Goal: Transaction & Acquisition: Download file/media

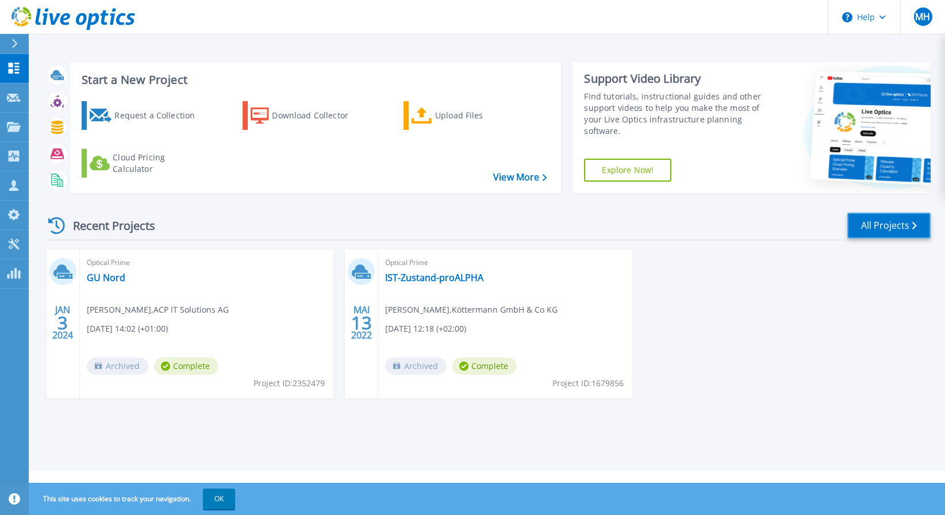
click at [866, 225] on link "All Projects" at bounding box center [888, 226] width 83 height 26
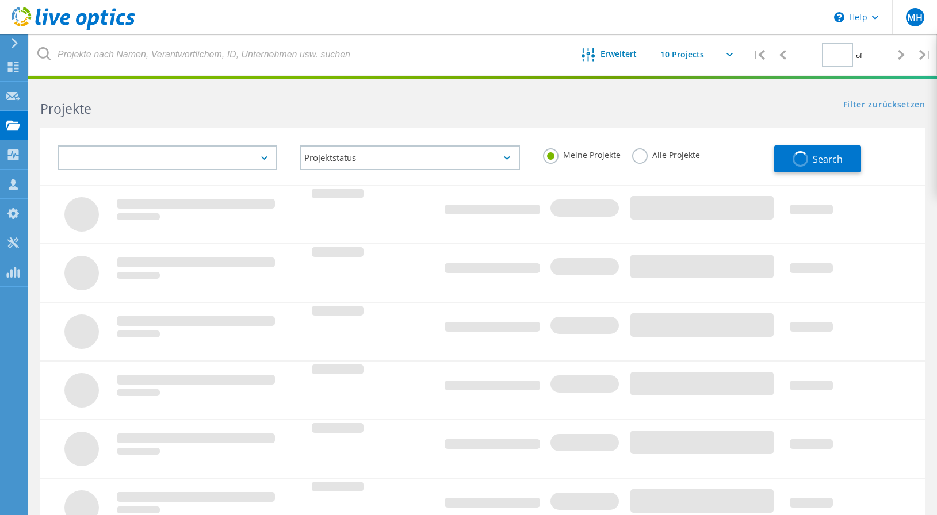
type input "1"
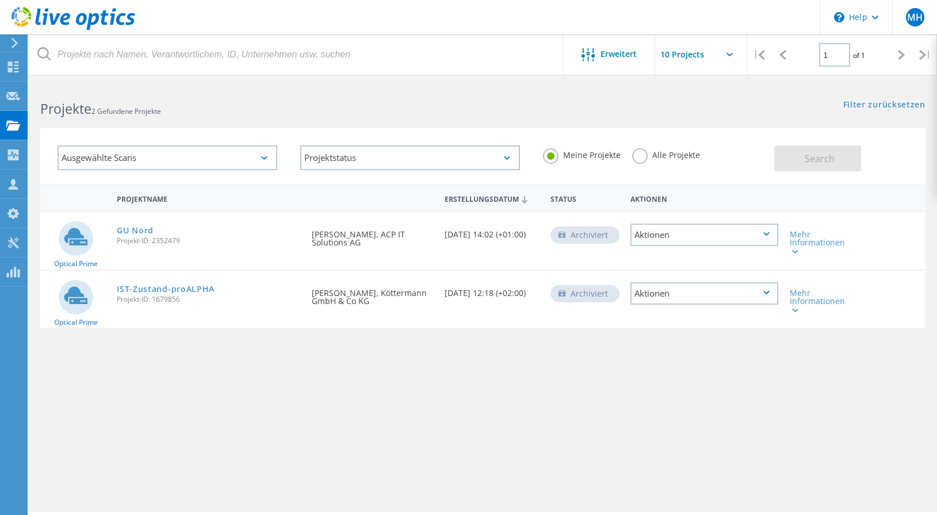
click at [728, 53] on icon at bounding box center [729, 54] width 6 height 3
click at [730, 53] on icon at bounding box center [729, 54] width 6 height 3
click at [692, 55] on input "text" at bounding box center [712, 54] width 115 height 40
click at [622, 52] on span "Erweitert" at bounding box center [618, 54] width 36 height 8
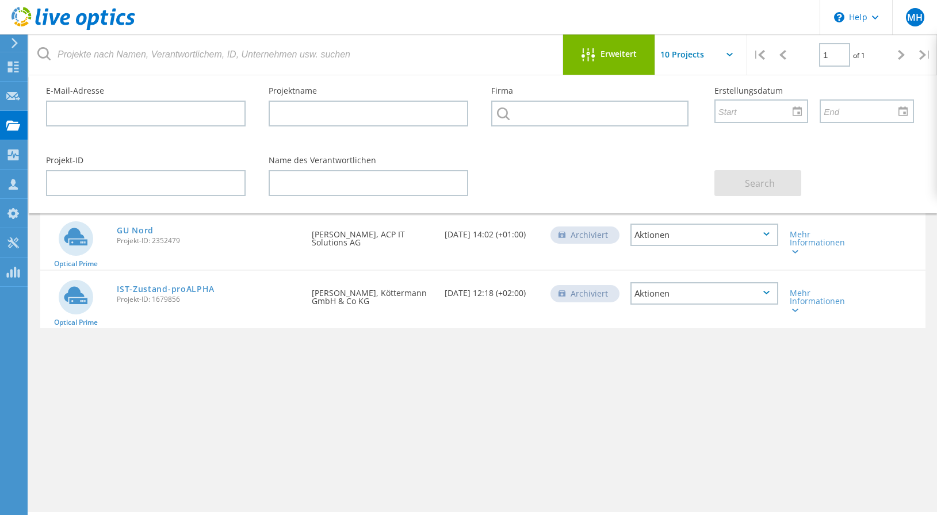
click at [622, 52] on span "Erweitert" at bounding box center [618, 54] width 36 height 8
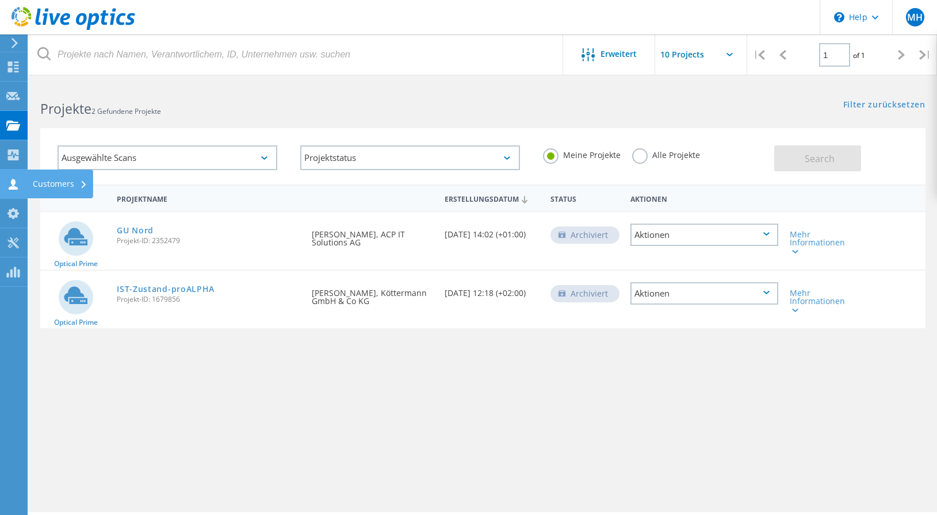
click at [11, 182] on use at bounding box center [13, 184] width 9 height 11
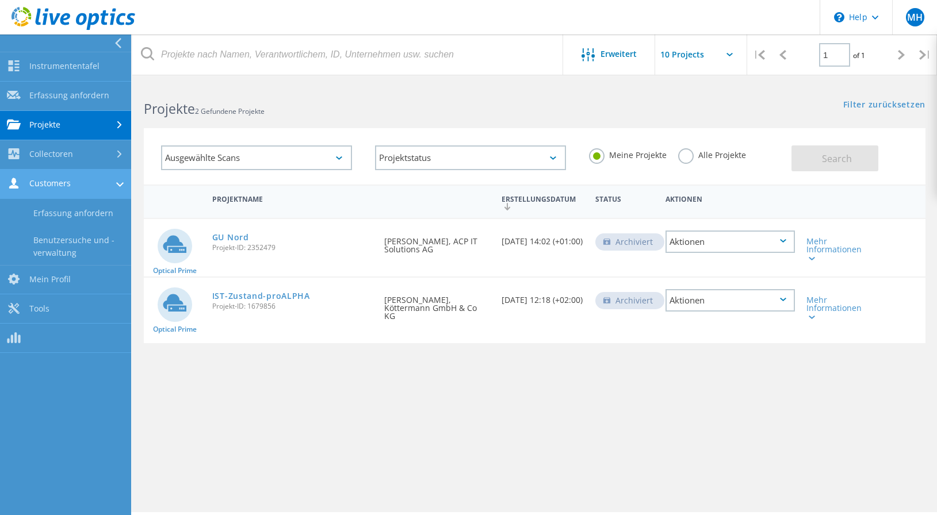
click at [51, 183] on link "Customers" at bounding box center [65, 184] width 131 height 29
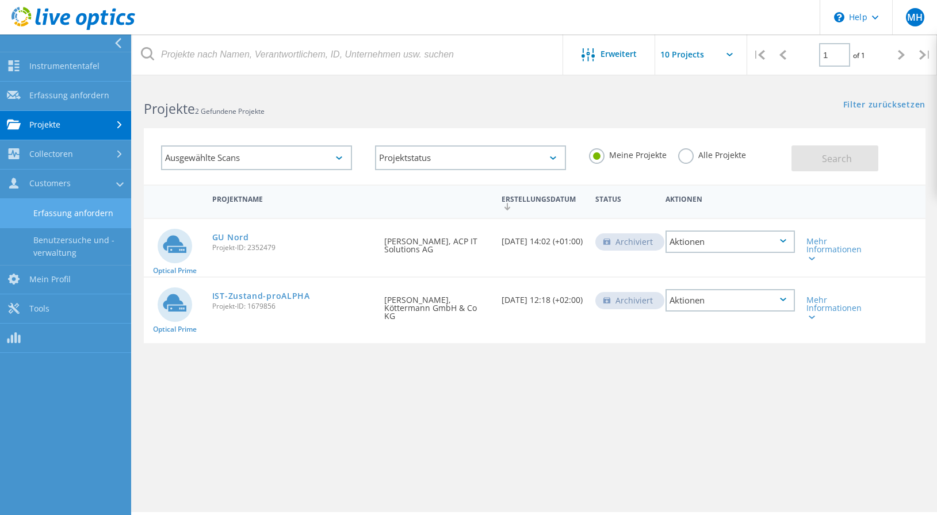
click at [72, 210] on link "Erfassung anfordern" at bounding box center [65, 213] width 131 height 29
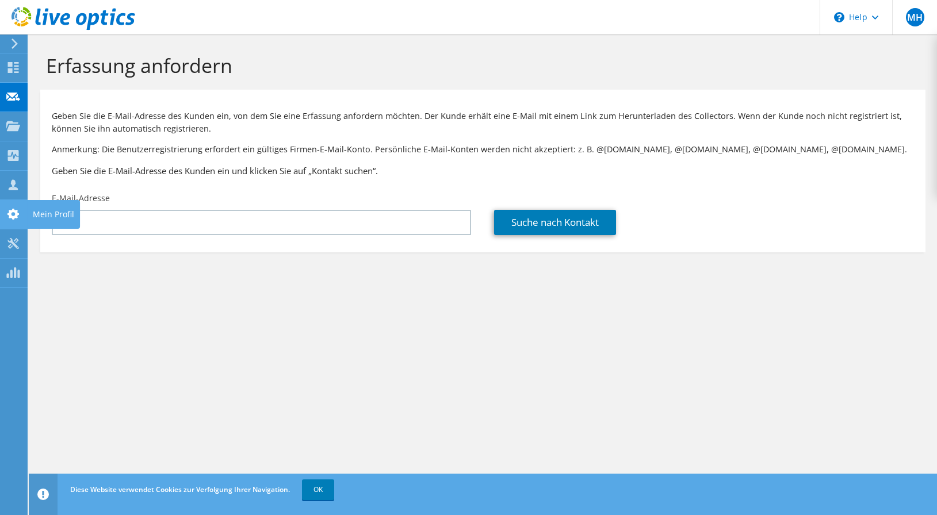
click at [13, 214] on icon at bounding box center [13, 214] width 14 height 11
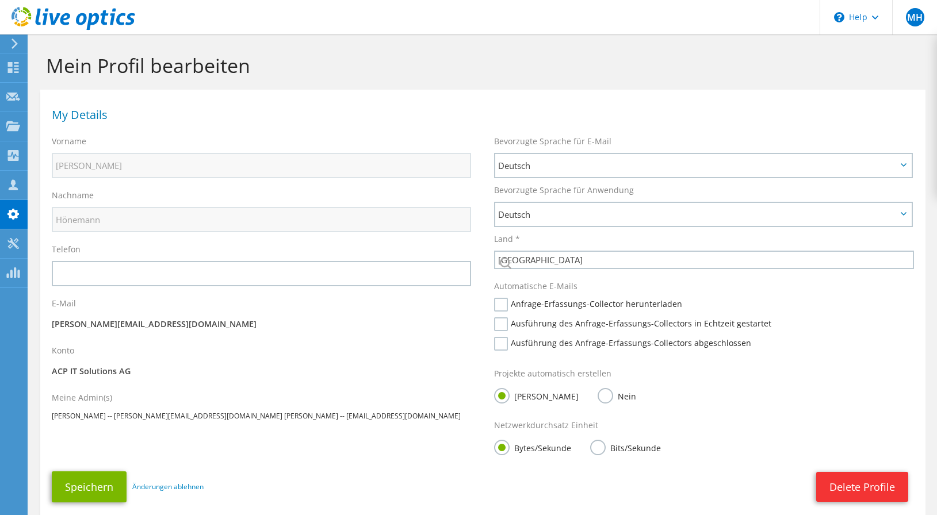
select select "56"
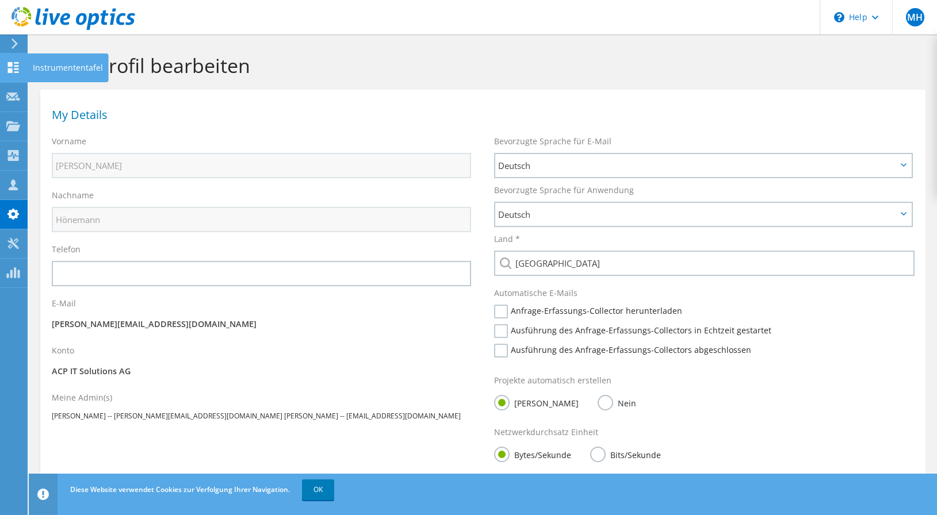
click at [45, 65] on div "Instrumententafel" at bounding box center [68, 67] width 82 height 29
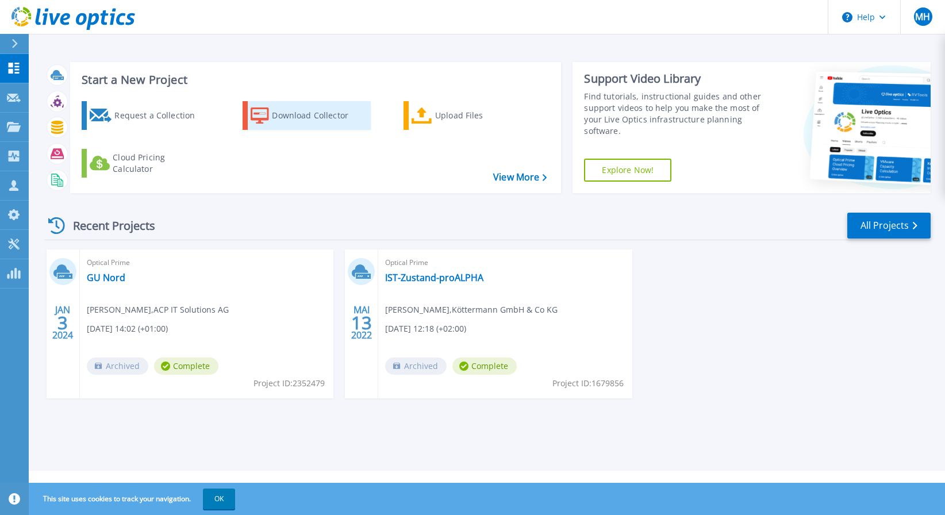
click at [332, 117] on div "Download Collector" at bounding box center [318, 115] width 92 height 23
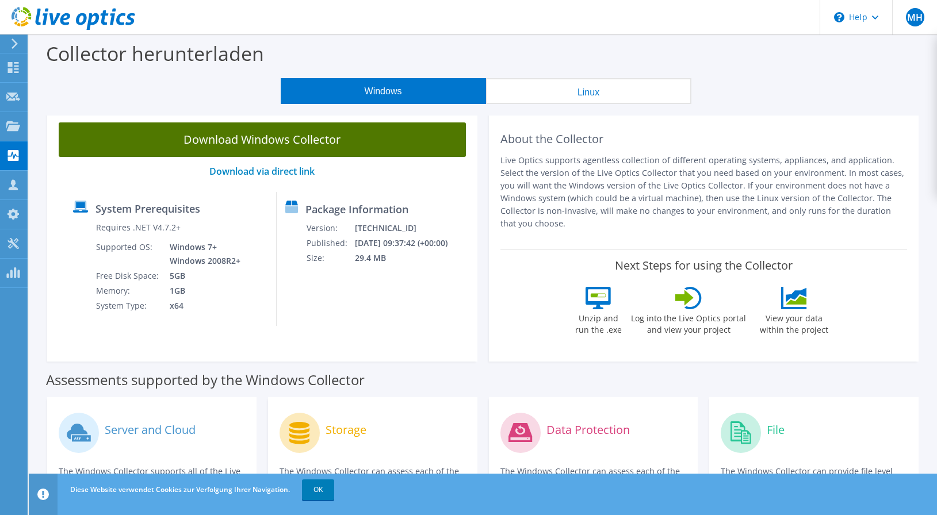
click at [273, 139] on link "Download Windows Collector" at bounding box center [262, 139] width 407 height 34
